Goal: Task Accomplishment & Management: Manage account settings

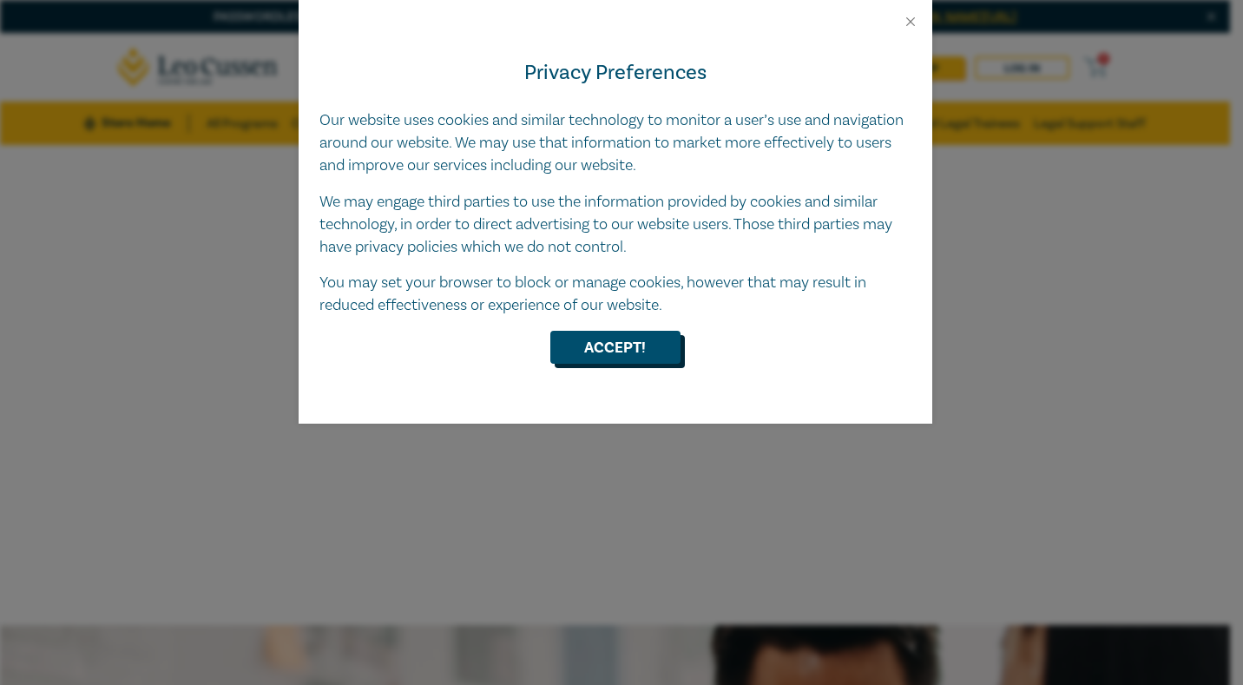
click at [644, 352] on button "Accept!" at bounding box center [615, 347] width 130 height 33
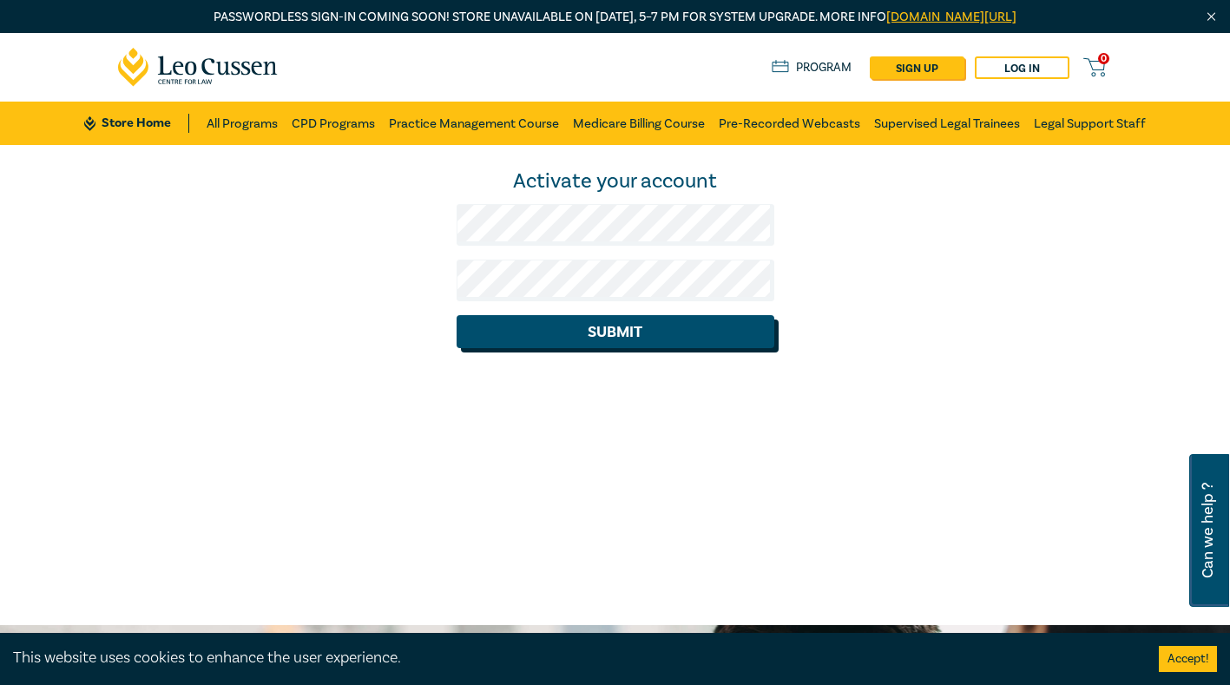
click at [604, 329] on button "Submit" at bounding box center [616, 331] width 318 height 33
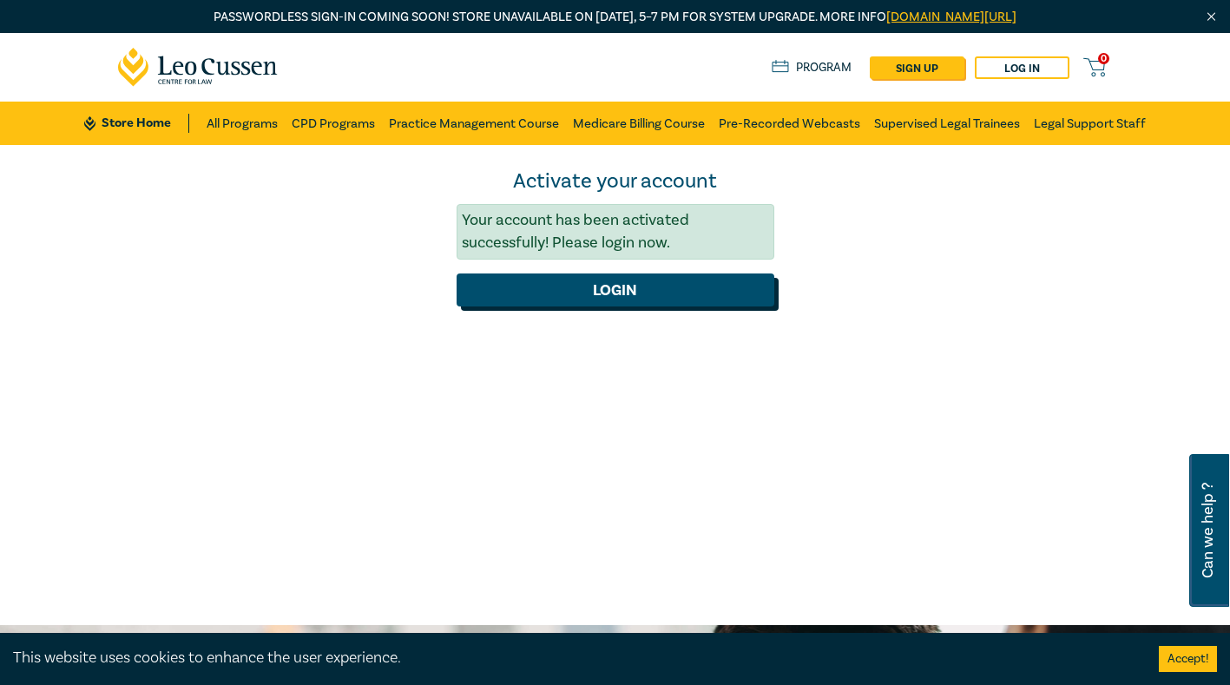
click at [627, 290] on button "Login" at bounding box center [616, 289] width 318 height 33
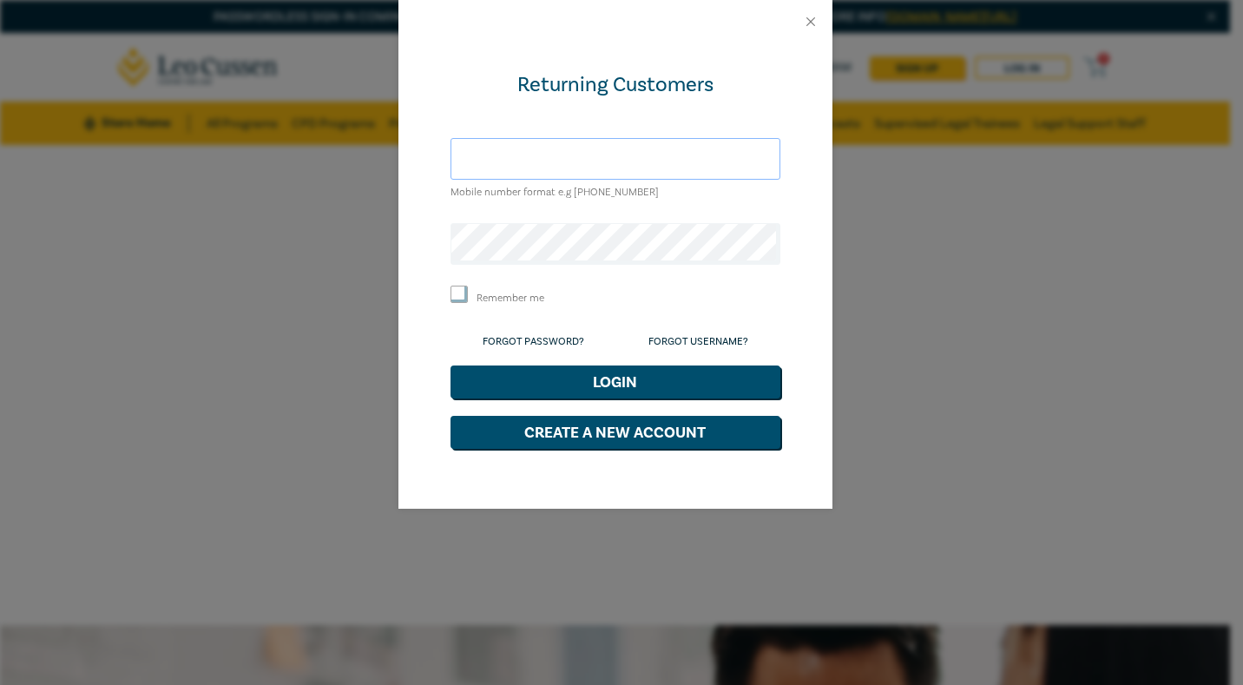
click at [528, 161] on input "text" at bounding box center [616, 159] width 330 height 42
type input "acook@leocussen.edu.au"
click at [464, 288] on input "Remember me" at bounding box center [459, 294] width 17 height 17
checkbox input "true"
click at [654, 391] on button "Login" at bounding box center [616, 382] width 330 height 33
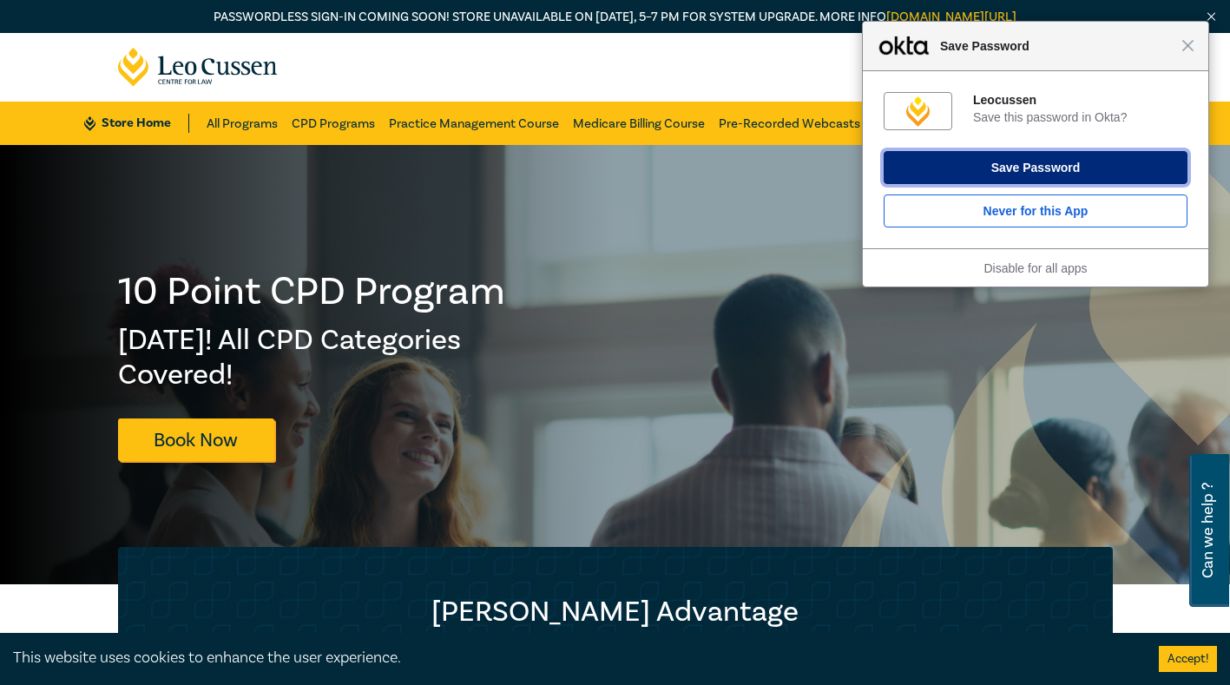
drag, startPoint x: 1075, startPoint y: 170, endPoint x: 1062, endPoint y: 171, distance: 13.1
click at [1075, 170] on button "Save Password" at bounding box center [1036, 167] width 304 height 33
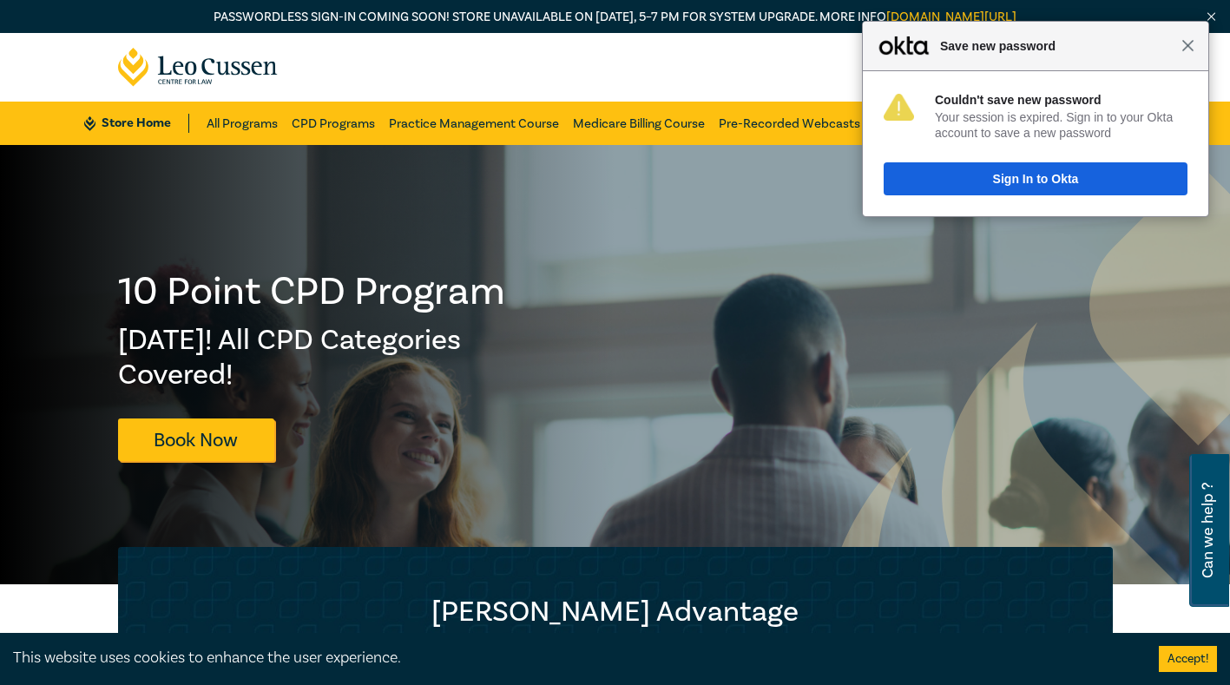
click at [1190, 47] on span "Close" at bounding box center [1188, 45] width 13 height 13
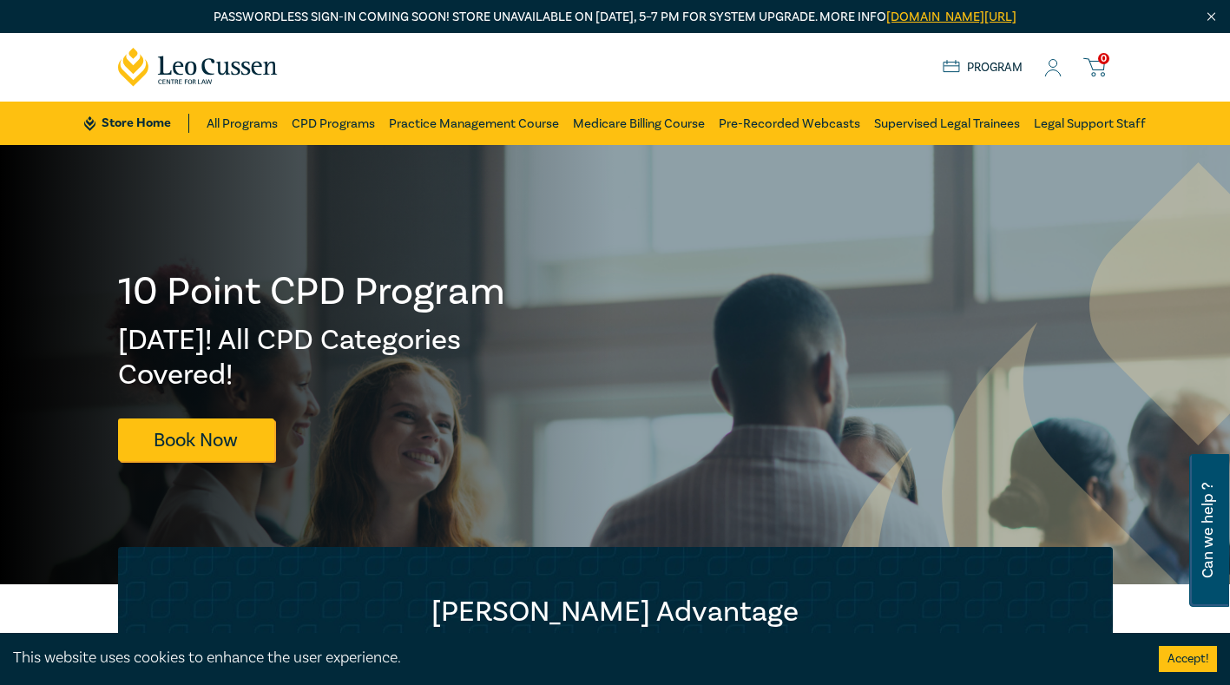
click at [1102, 63] on span "0" at bounding box center [1103, 58] width 11 height 11
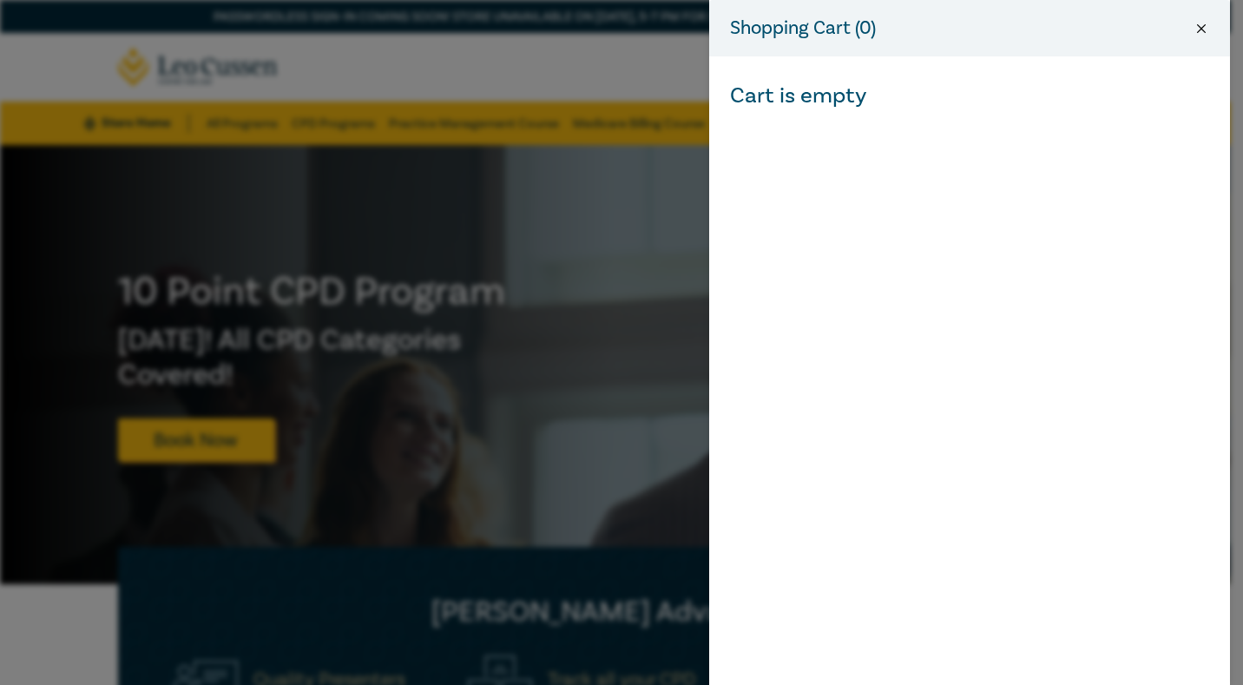
click at [1209, 23] on button "Close" at bounding box center [1202, 29] width 16 height 16
